Goal: Navigation & Orientation: Go to known website

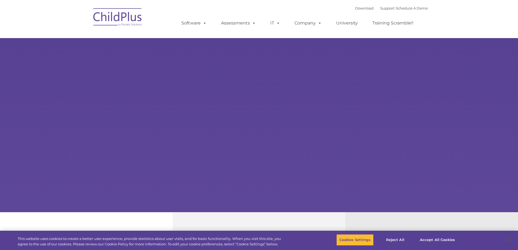
type input ""
select select "MEDIUM"
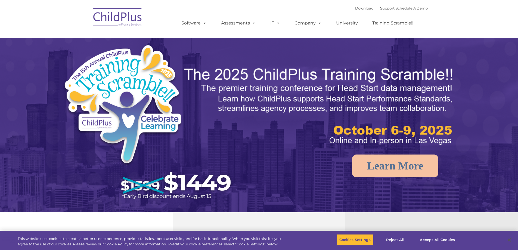
select select "MEDIUM"
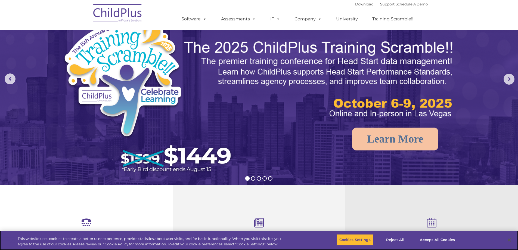
scroll to position [27, 0]
click at [428, 238] on button "Accept All Cookies" at bounding box center [437, 239] width 41 height 11
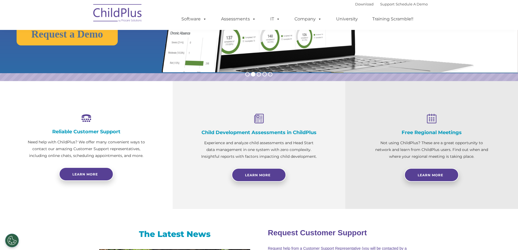
scroll to position [0, 0]
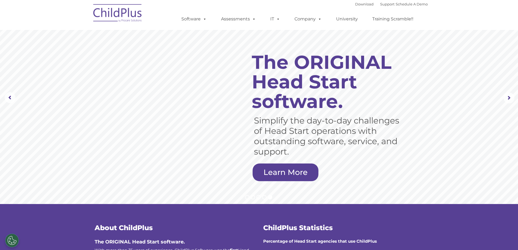
click at [134, 14] on img at bounding box center [118, 13] width 54 height 27
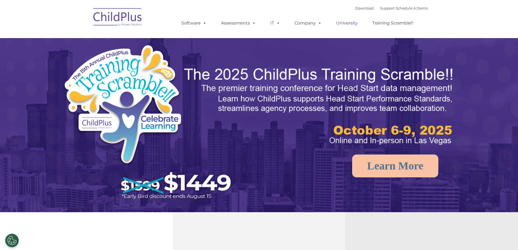
select select "MEDIUM"
